Goal: Transaction & Acquisition: Register for event/course

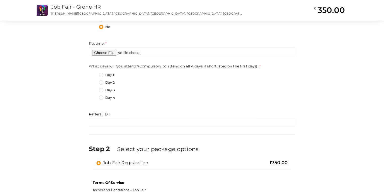
scroll to position [202, 0]
click at [100, 51] on input "file" at bounding box center [192, 51] width 206 height 9
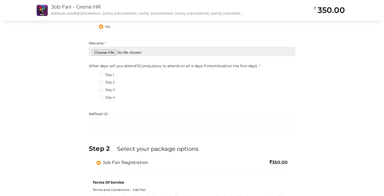
type input "C:\fakepath\Sourav_Saitus_CV.pdf"
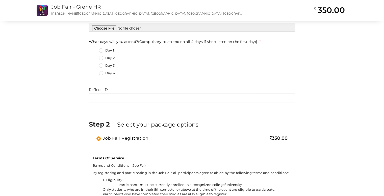
scroll to position [227, 0]
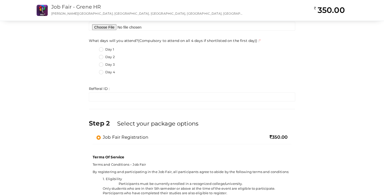
click at [100, 64] on label "Day 3" at bounding box center [107, 64] width 16 height 5
click at [94, 63] on day\)\)\+2 "Day 3" at bounding box center [94, 63] width 0 height 0
click at [101, 72] on label "Day 4" at bounding box center [107, 72] width 16 height 5
click at [94, 71] on day\)\)\+3 "Day 4" at bounding box center [94, 71] width 0 height 0
click at [102, 50] on label "Day 1" at bounding box center [106, 49] width 15 height 5
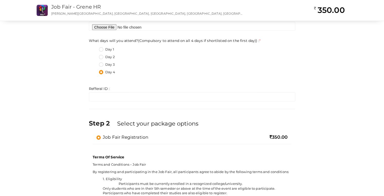
click at [94, 48] on day\)\)\+0 "Day 1" at bounding box center [94, 48] width 0 height 0
click at [101, 63] on label "Day 3" at bounding box center [107, 64] width 16 height 5
click at [94, 63] on day\)\)\+2 "Day 3" at bounding box center [94, 63] width 0 height 0
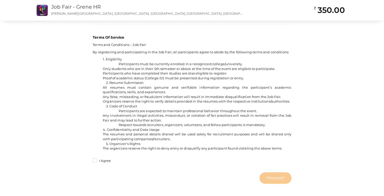
scroll to position [368, 0]
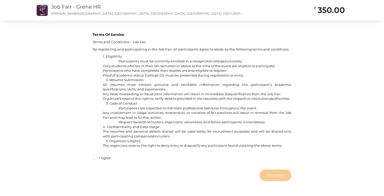
click at [95, 156] on label "I Agree" at bounding box center [102, 158] width 18 height 5
click at [88, 157] on input "I Agree" at bounding box center [88, 157] width 0 height 0
click at [271, 175] on span "Proceed" at bounding box center [275, 175] width 17 height 6
type input "N/A"
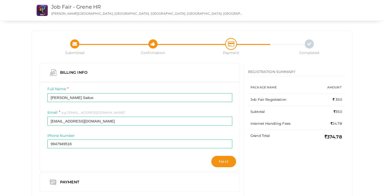
scroll to position [17, 0]
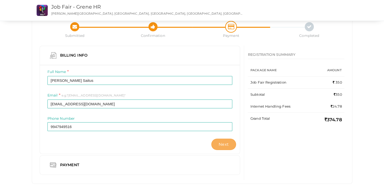
click at [221, 146] on span "Next" at bounding box center [224, 144] width 10 height 5
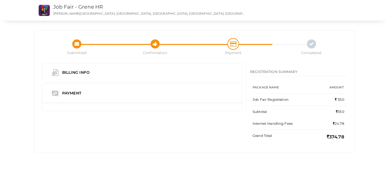
scroll to position [0, 0]
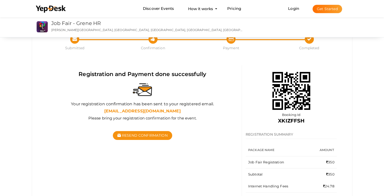
scroll to position [51, 0]
